Goal: Task Accomplishment & Management: Use online tool/utility

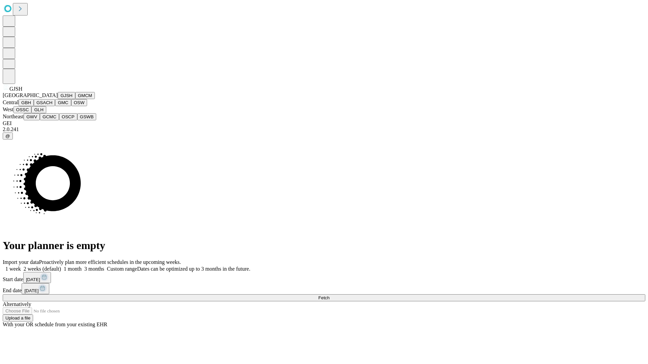
click at [58, 99] on button "GJSH" at bounding box center [67, 95] width 18 height 7
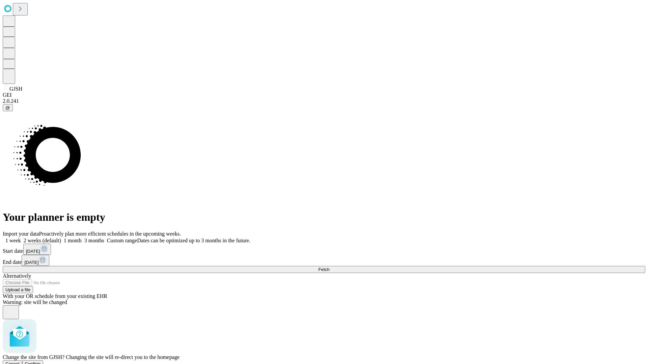
click at [41, 362] on span "Confirm" at bounding box center [33, 364] width 16 height 5
click at [21, 238] on label "1 week" at bounding box center [12, 241] width 18 height 6
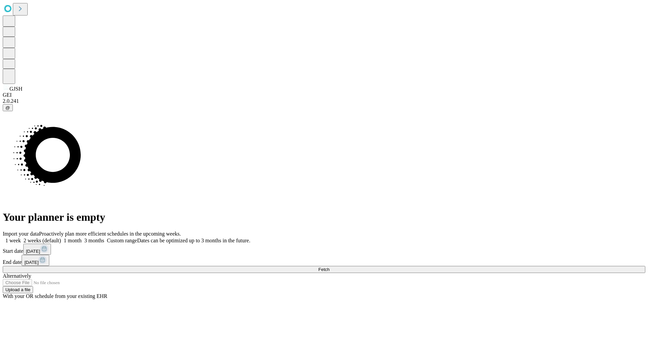
click at [329, 267] on span "Fetch" at bounding box center [323, 269] width 11 height 5
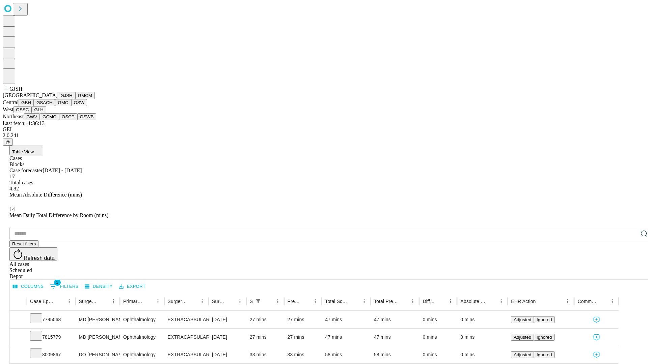
click at [75, 99] on button "GMCM" at bounding box center [85, 95] width 20 height 7
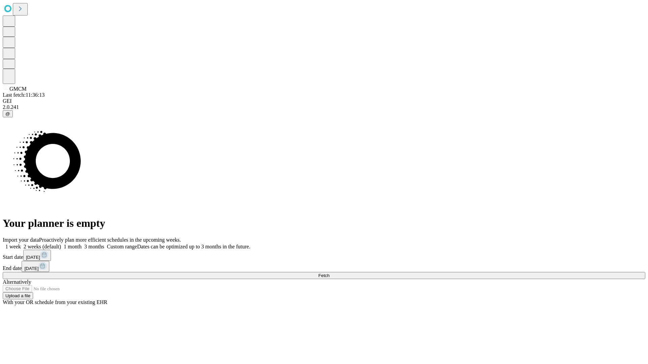
click at [21, 244] on label "1 week" at bounding box center [12, 247] width 18 height 6
click at [329, 273] on span "Fetch" at bounding box center [323, 275] width 11 height 5
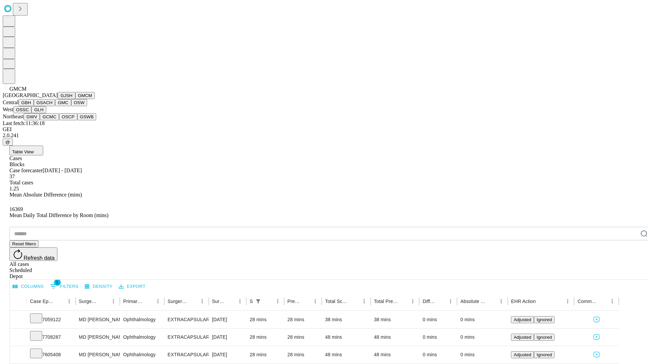
click at [34, 106] on button "GBH" at bounding box center [26, 102] width 15 height 7
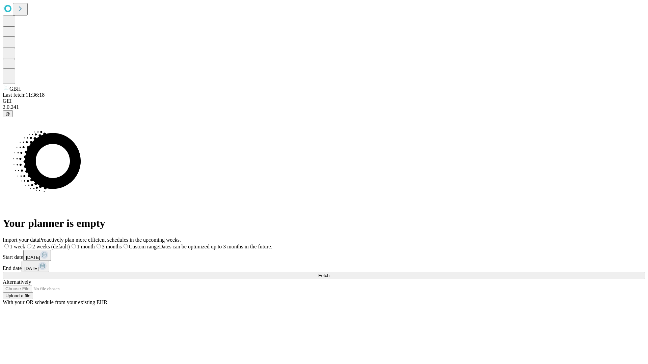
click at [25, 244] on label "1 week" at bounding box center [14, 247] width 23 height 6
click at [329, 273] on span "Fetch" at bounding box center [323, 275] width 11 height 5
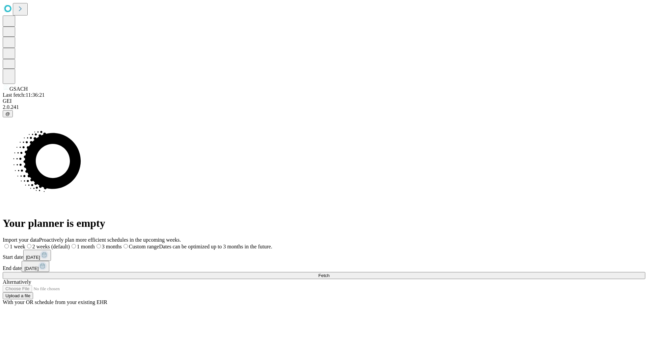
click at [329, 273] on span "Fetch" at bounding box center [323, 275] width 11 height 5
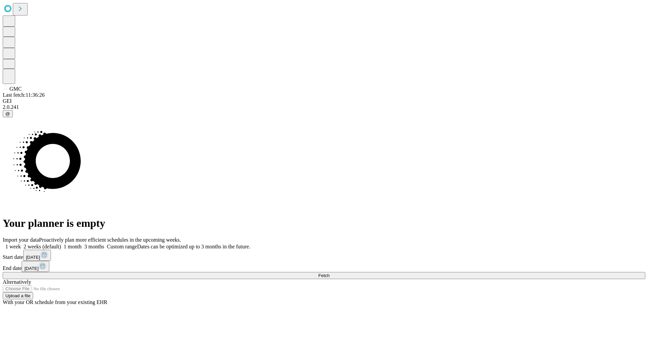
click at [329, 273] on span "Fetch" at bounding box center [323, 275] width 11 height 5
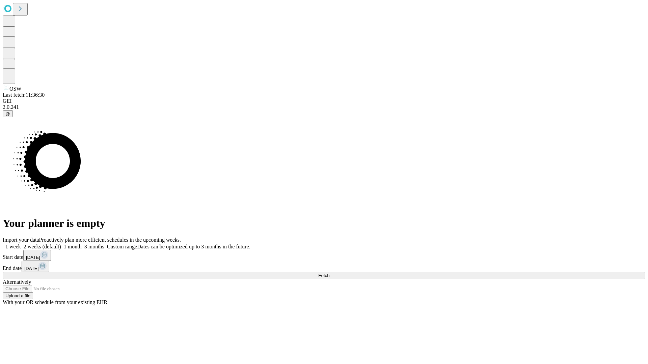
click at [21, 244] on label "1 week" at bounding box center [12, 247] width 18 height 6
click at [329, 273] on span "Fetch" at bounding box center [323, 275] width 11 height 5
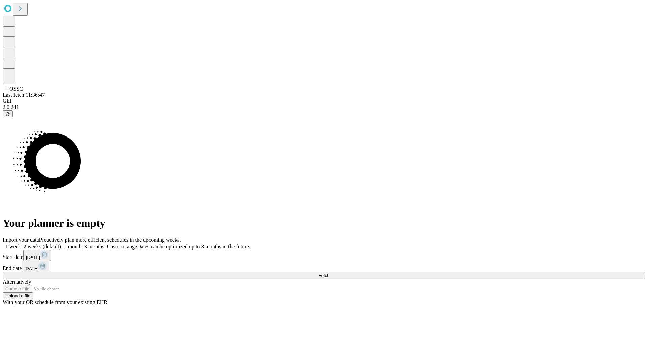
click at [21, 244] on label "1 week" at bounding box center [12, 247] width 18 height 6
click at [329, 273] on span "Fetch" at bounding box center [323, 275] width 11 height 5
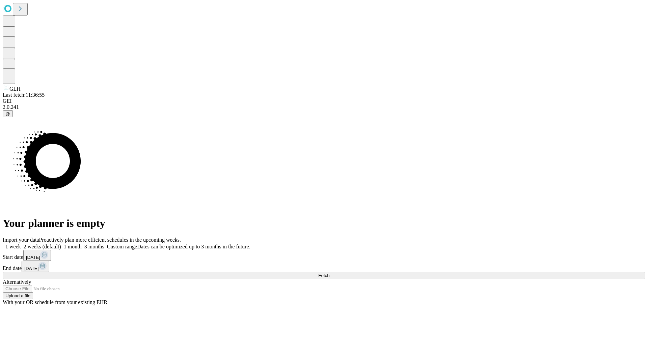
click at [329, 273] on span "Fetch" at bounding box center [323, 275] width 11 height 5
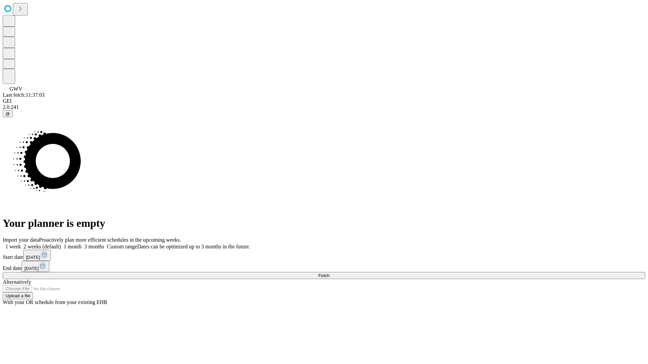
click at [329, 273] on span "Fetch" at bounding box center [323, 275] width 11 height 5
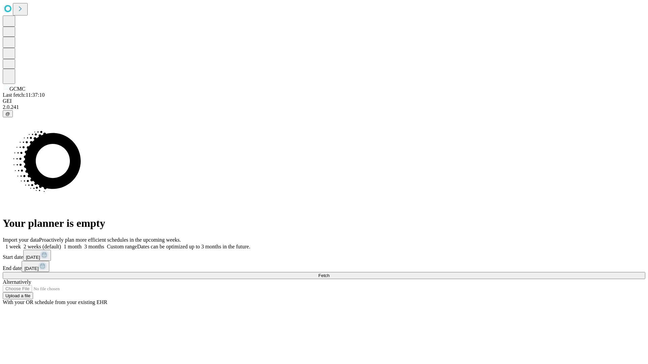
click at [21, 244] on label "1 week" at bounding box center [12, 247] width 18 height 6
click at [329, 273] on span "Fetch" at bounding box center [323, 275] width 11 height 5
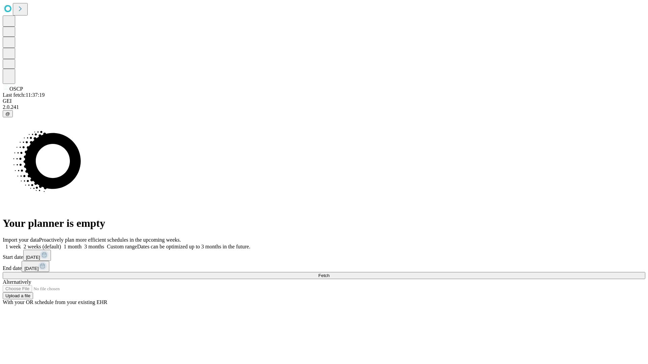
click at [21, 244] on label "1 week" at bounding box center [12, 247] width 18 height 6
click at [329, 273] on span "Fetch" at bounding box center [323, 275] width 11 height 5
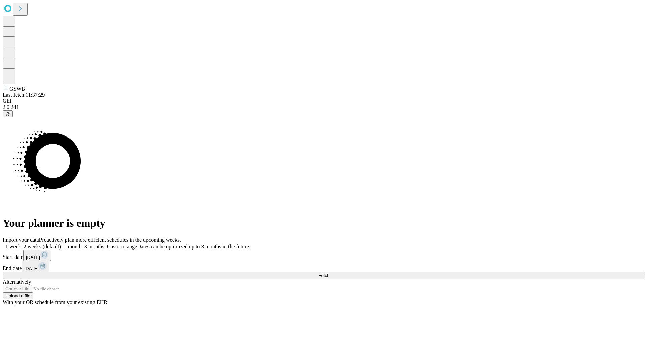
click at [21, 244] on label "1 week" at bounding box center [12, 247] width 18 height 6
click at [329, 273] on span "Fetch" at bounding box center [323, 275] width 11 height 5
